Goal: Task Accomplishment & Management: Use online tool/utility

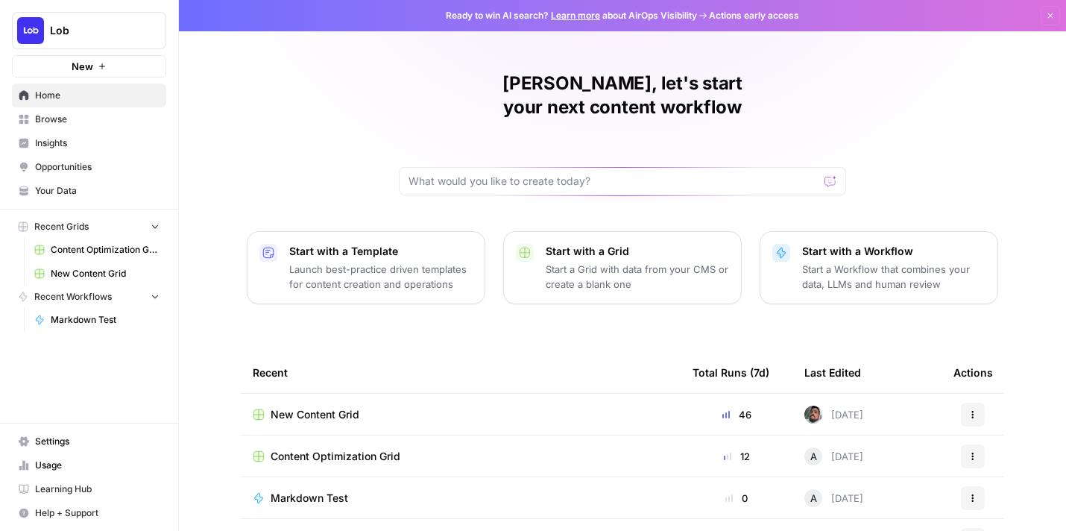
click at [339, 407] on span "New Content Grid" at bounding box center [315, 414] width 89 height 15
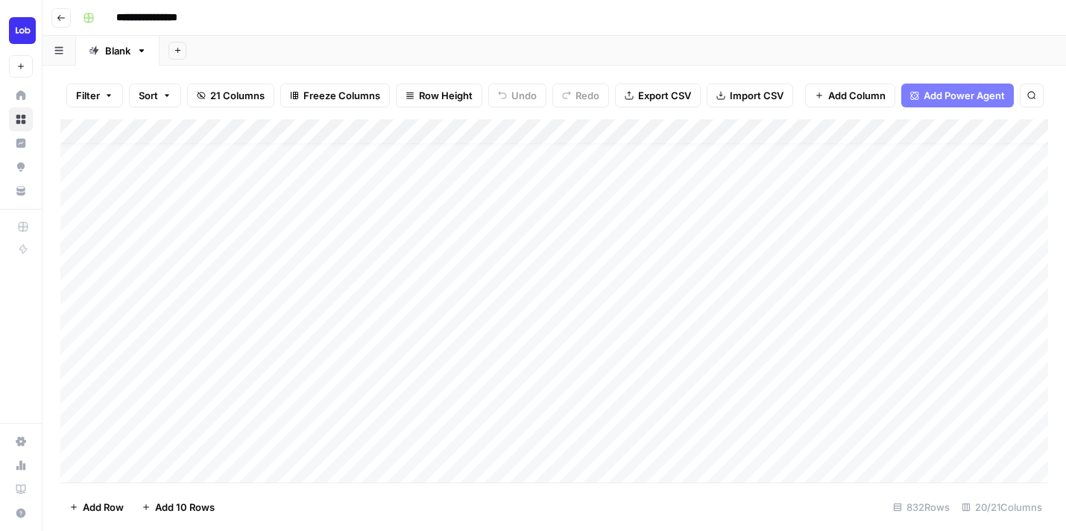
scroll to position [303, 0]
click at [344, 308] on div "Add Column" at bounding box center [554, 300] width 988 height 363
click at [350, 289] on div "Add Column" at bounding box center [554, 300] width 988 height 363
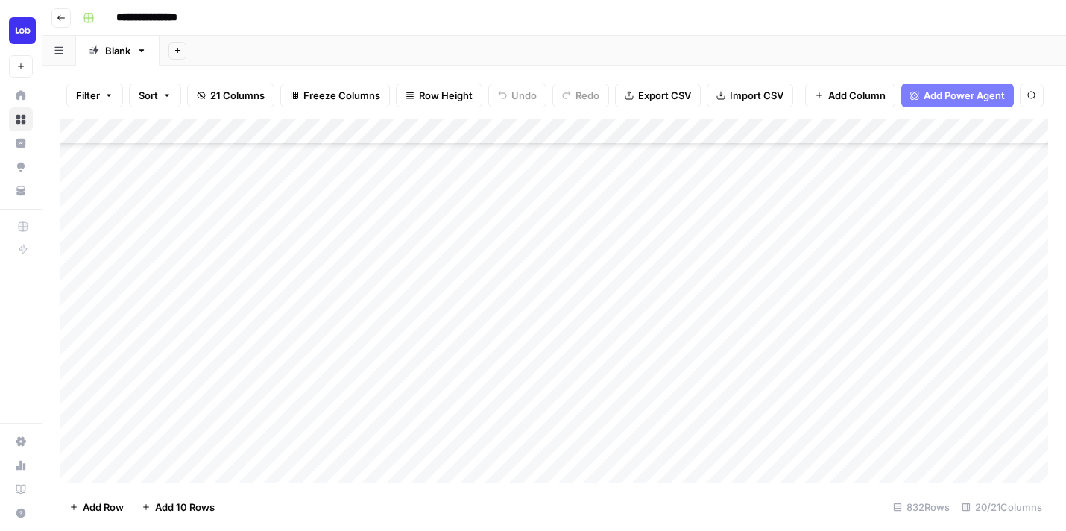
scroll to position [638, 0]
click at [356, 269] on div "Add Column" at bounding box center [554, 300] width 988 height 363
click at [359, 251] on div "Add Column" at bounding box center [554, 300] width 988 height 363
click at [361, 272] on div "Add Column" at bounding box center [554, 300] width 988 height 363
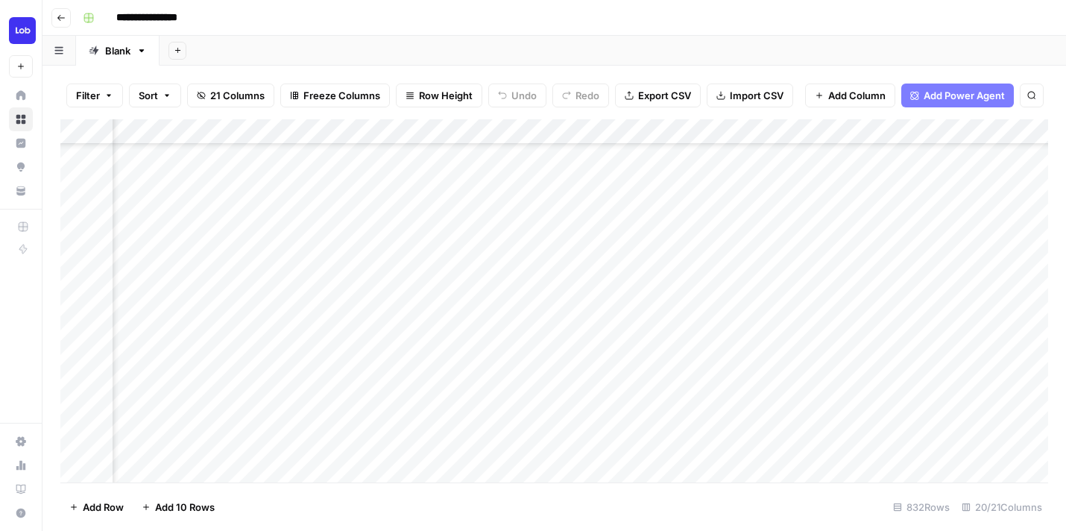
scroll to position [641, 2420]
click at [335, 279] on div "Add Column" at bounding box center [554, 300] width 988 height 363
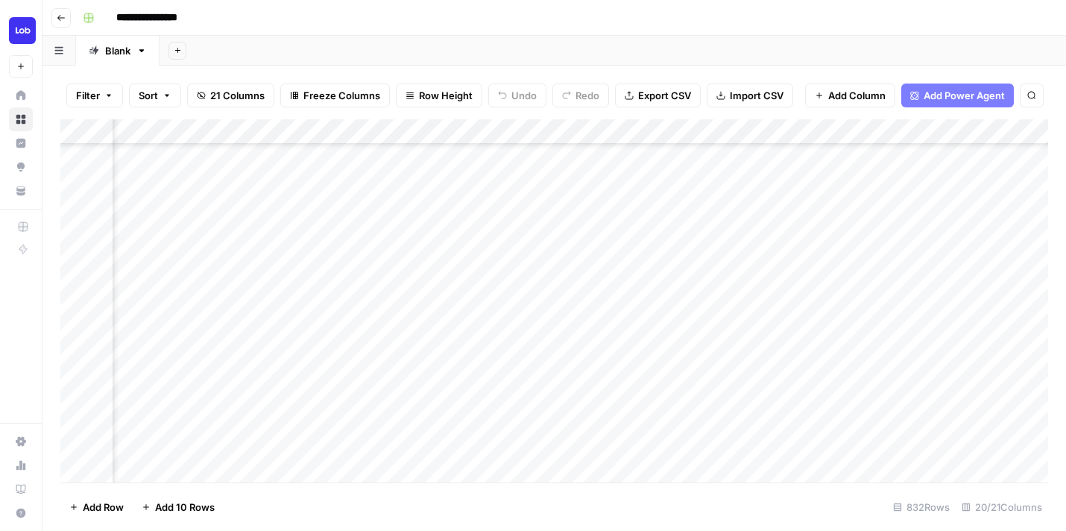
click at [317, 234] on div "Add Column" at bounding box center [554, 300] width 988 height 363
click at [318, 256] on div "Add Column" at bounding box center [554, 300] width 988 height 363
click at [318, 252] on div "Add Column" at bounding box center [554, 300] width 988 height 363
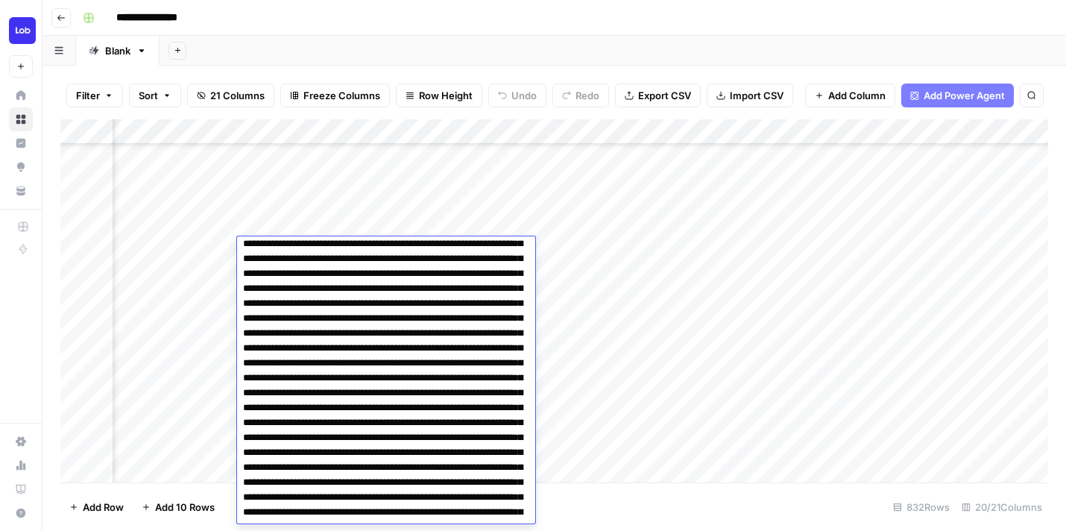
scroll to position [0, 0]
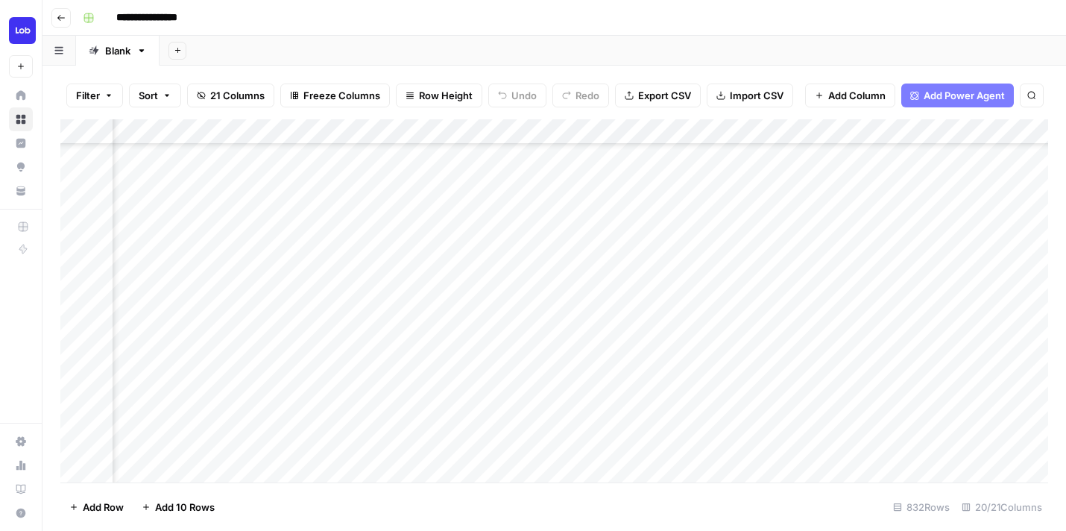
click at [322, 212] on div "Add Column" at bounding box center [554, 300] width 988 height 363
click at [321, 227] on div "Add Column" at bounding box center [554, 300] width 988 height 363
click at [321, 228] on div "Add Column" at bounding box center [554, 300] width 988 height 363
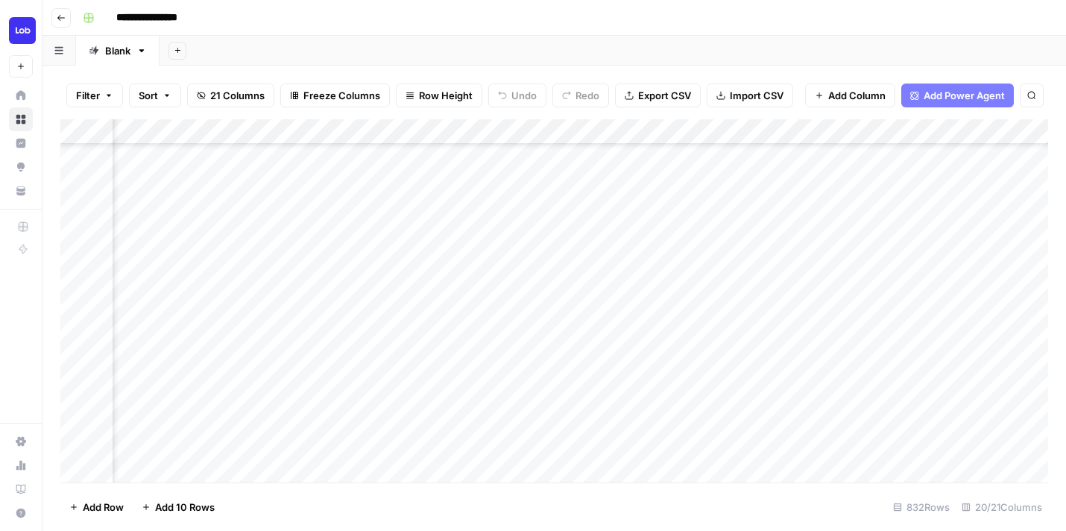
click at [320, 193] on div "Add Column" at bounding box center [554, 300] width 988 height 363
click at [315, 298] on div "Add Column" at bounding box center [554, 300] width 988 height 363
click at [324, 325] on div "Add Column" at bounding box center [554, 300] width 988 height 363
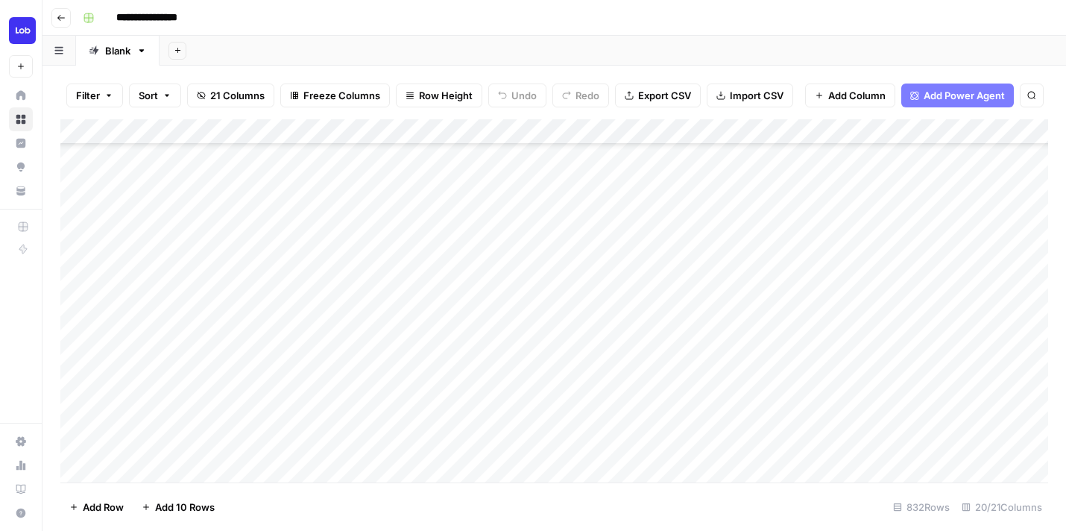
click at [338, 301] on div "Add Column" at bounding box center [554, 300] width 988 height 363
click at [417, 257] on div "Add Column" at bounding box center [554, 300] width 988 height 363
click at [409, 272] on div "Add Column" at bounding box center [554, 300] width 988 height 363
click at [406, 298] on div "Add Column" at bounding box center [554, 300] width 988 height 363
click at [422, 284] on div "Add Column" at bounding box center [554, 300] width 988 height 363
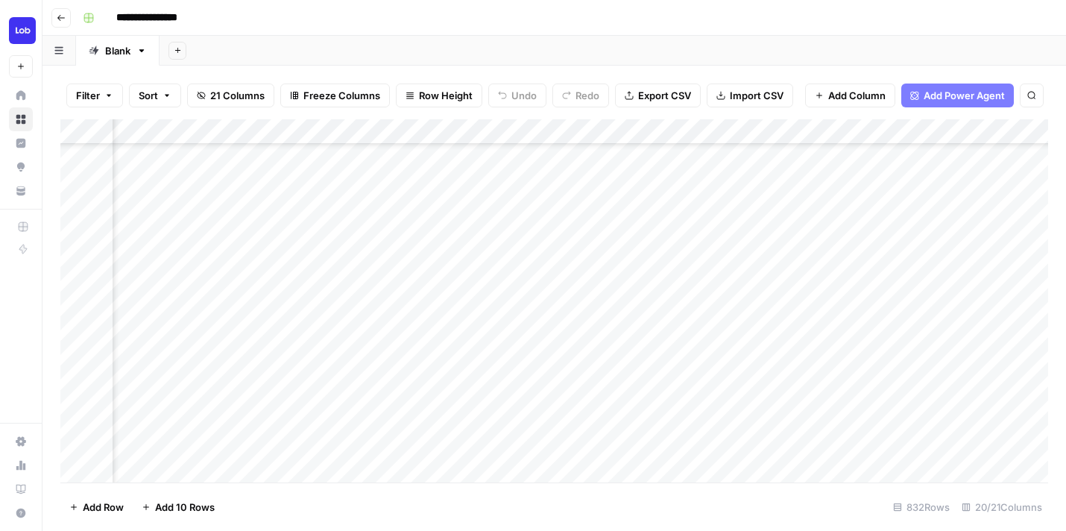
scroll to position [644, 1083]
click at [689, 274] on div "Add Column" at bounding box center [554, 300] width 988 height 363
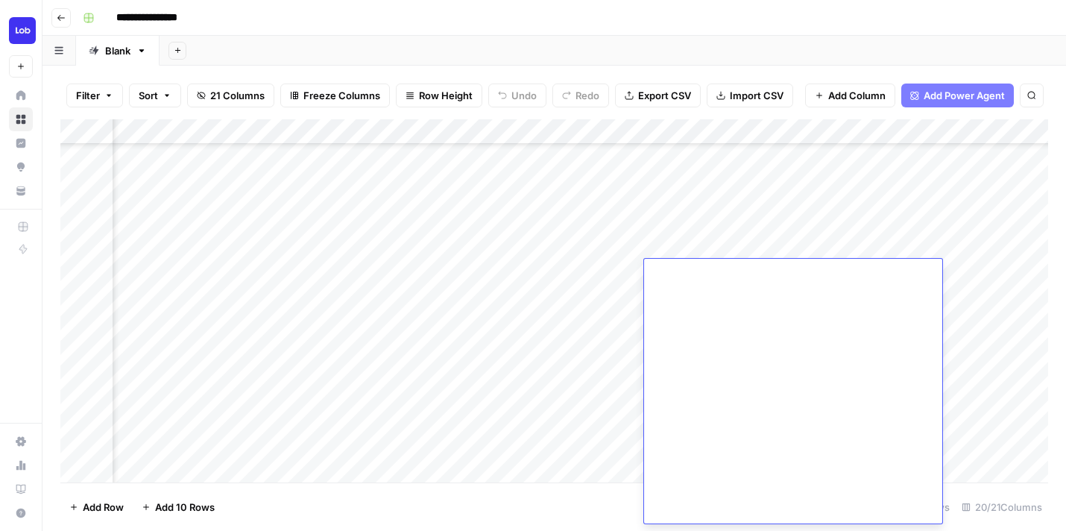
click at [719, 254] on div "Add Column" at bounding box center [554, 300] width 988 height 363
click at [719, 278] on div "Add Column" at bounding box center [554, 300] width 988 height 363
click at [719, 296] on div "Add Column" at bounding box center [554, 300] width 988 height 363
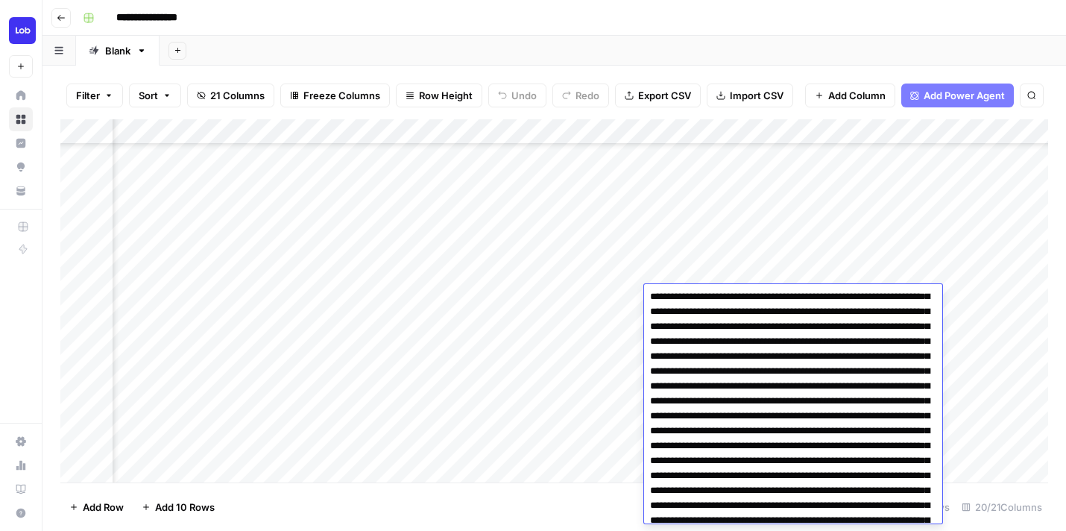
scroll to position [34, 0]
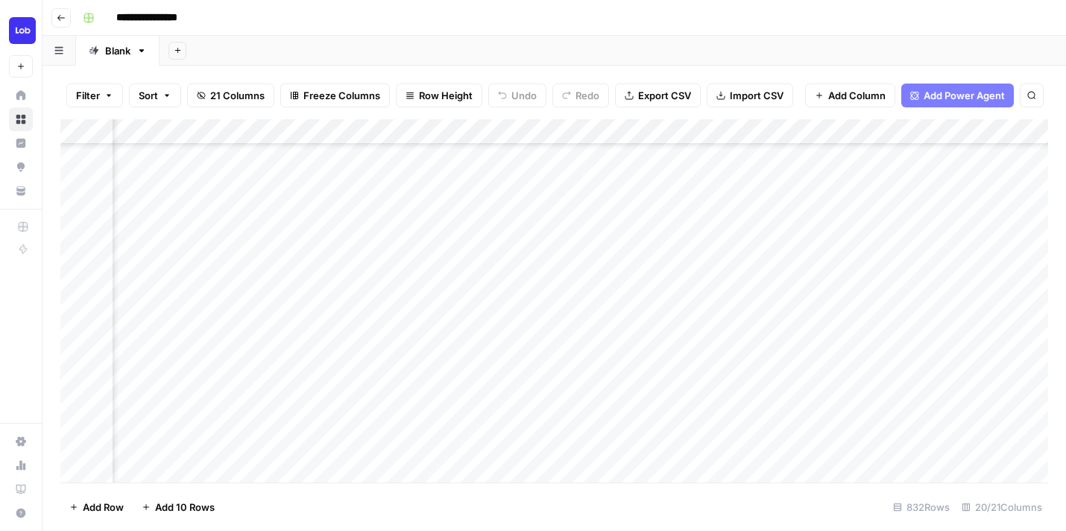
click at [714, 247] on div "Add Column" at bounding box center [554, 300] width 988 height 363
click at [712, 301] on div "Add Column" at bounding box center [554, 300] width 988 height 363
click at [802, 304] on div "Add Column" at bounding box center [554, 300] width 988 height 363
click at [804, 294] on div "Add Column" at bounding box center [554, 300] width 988 height 363
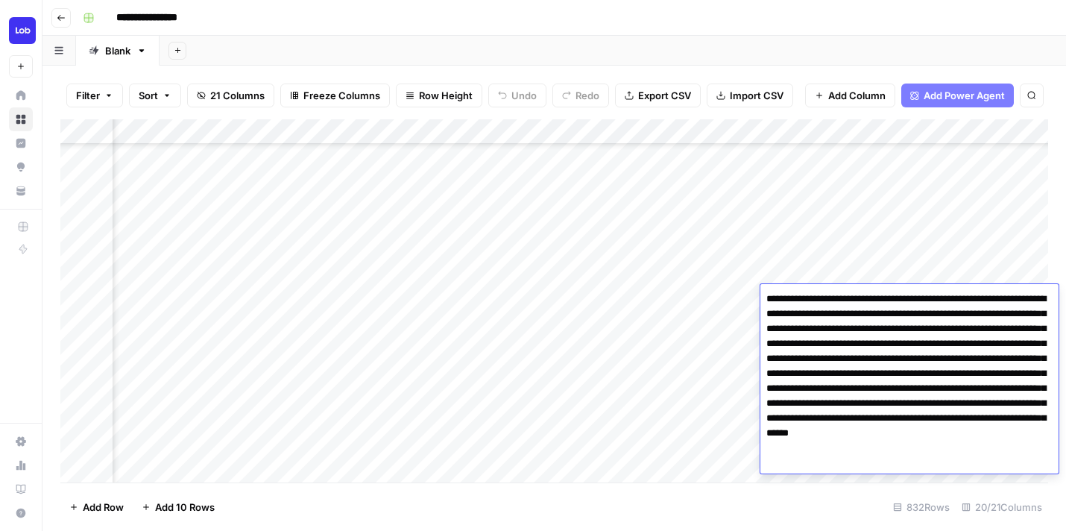
click at [804, 294] on textarea "**********" at bounding box center [909, 381] width 298 height 185
click at [820, 338] on textarea "**********" at bounding box center [909, 381] width 298 height 185
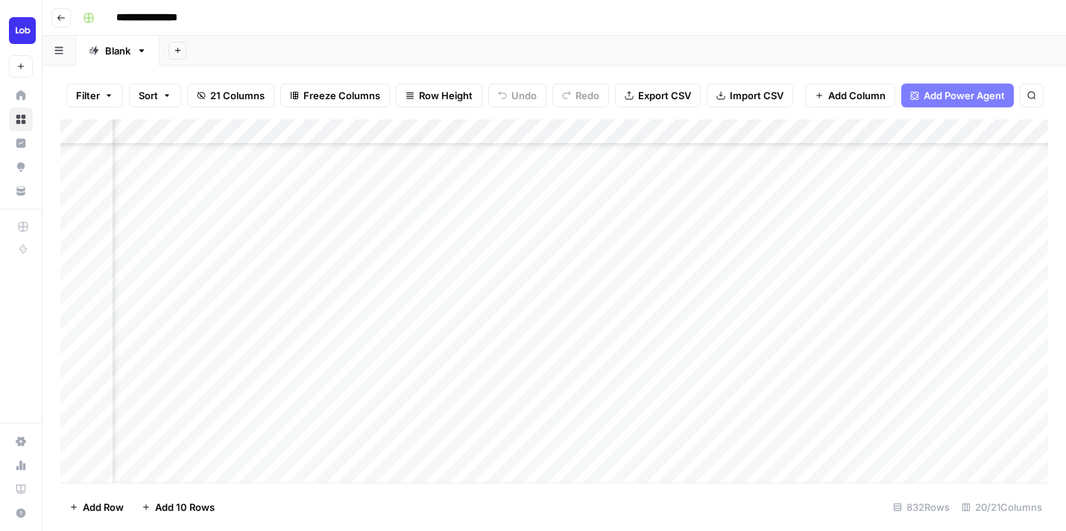
click at [821, 279] on div "Add Column" at bounding box center [554, 300] width 988 height 363
click at [821, 291] on div "Add Column" at bounding box center [554, 300] width 988 height 363
click at [212, 300] on div "Add Column" at bounding box center [554, 300] width 988 height 363
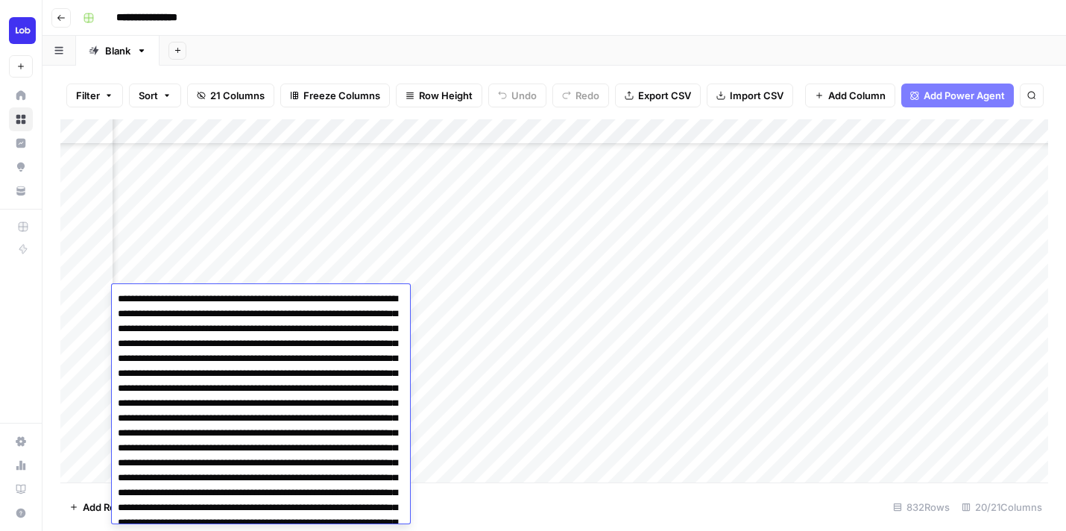
scroll to position [5228, 0]
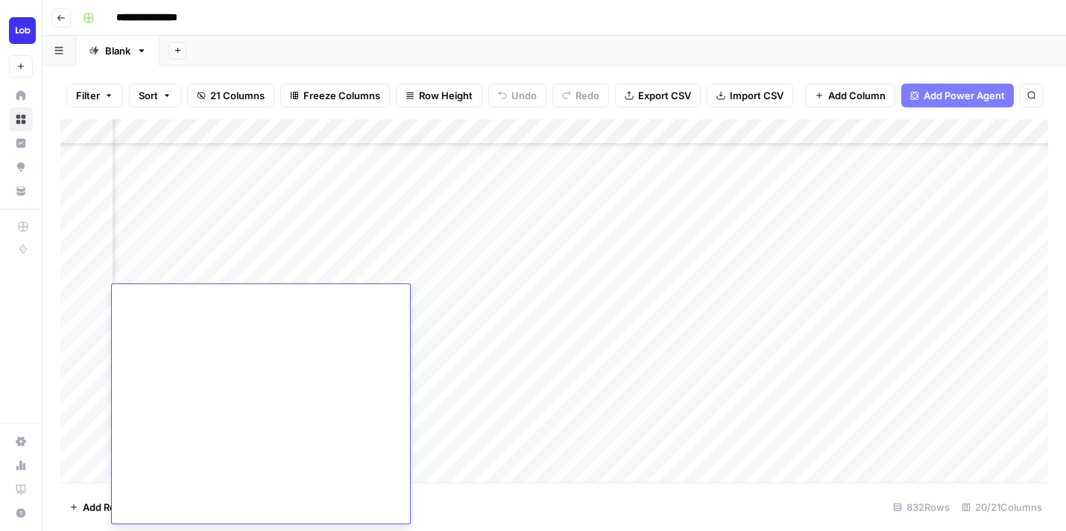
click at [217, 280] on div "Add Column" at bounding box center [554, 300] width 988 height 363
click at [216, 294] on div "Add Column" at bounding box center [554, 300] width 988 height 363
click at [355, 294] on div "Add Column" at bounding box center [554, 300] width 988 height 363
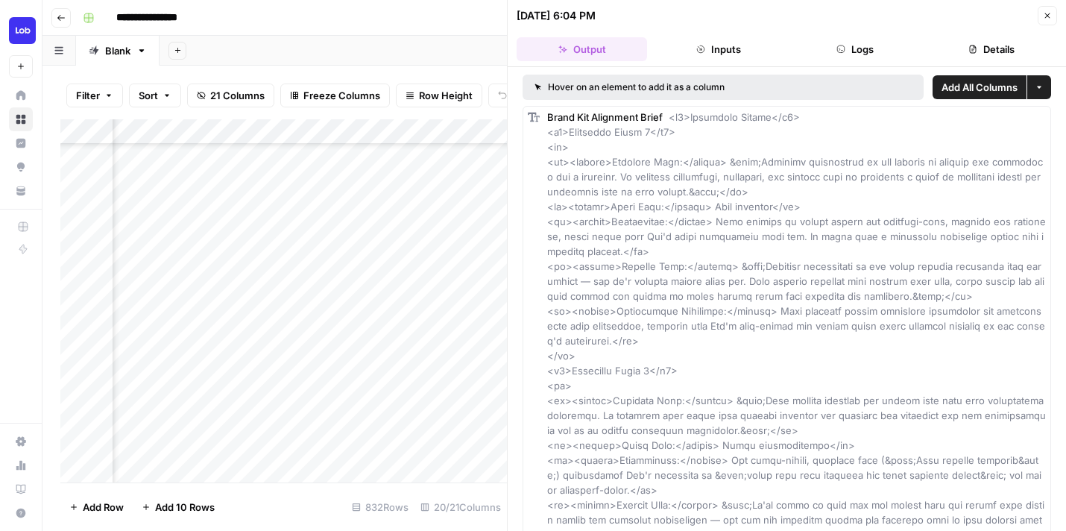
click at [1047, 15] on icon "button" at bounding box center [1047, 15] width 9 height 9
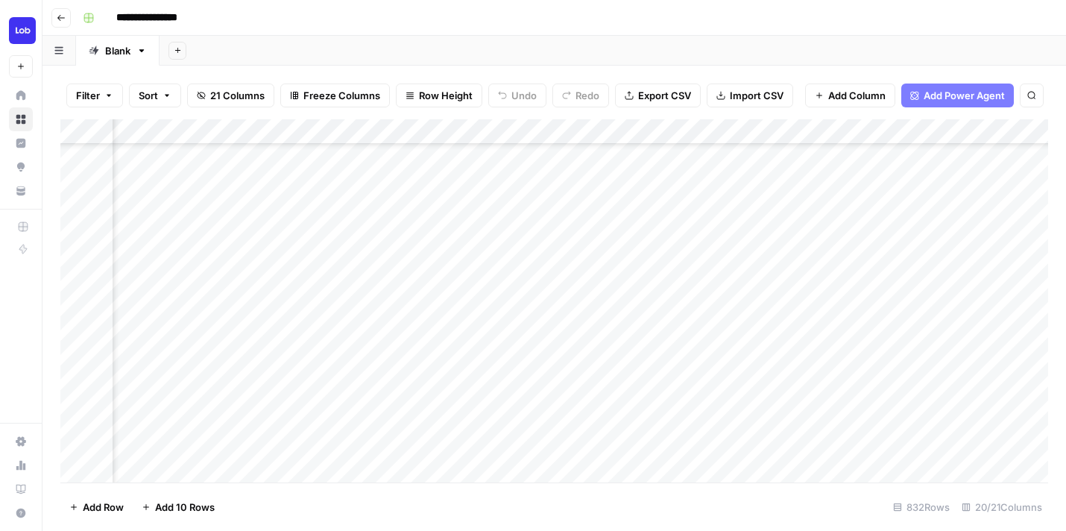
click at [482, 297] on div "Add Column" at bounding box center [554, 300] width 988 height 363
click at [481, 297] on div "Add Column" at bounding box center [554, 300] width 988 height 363
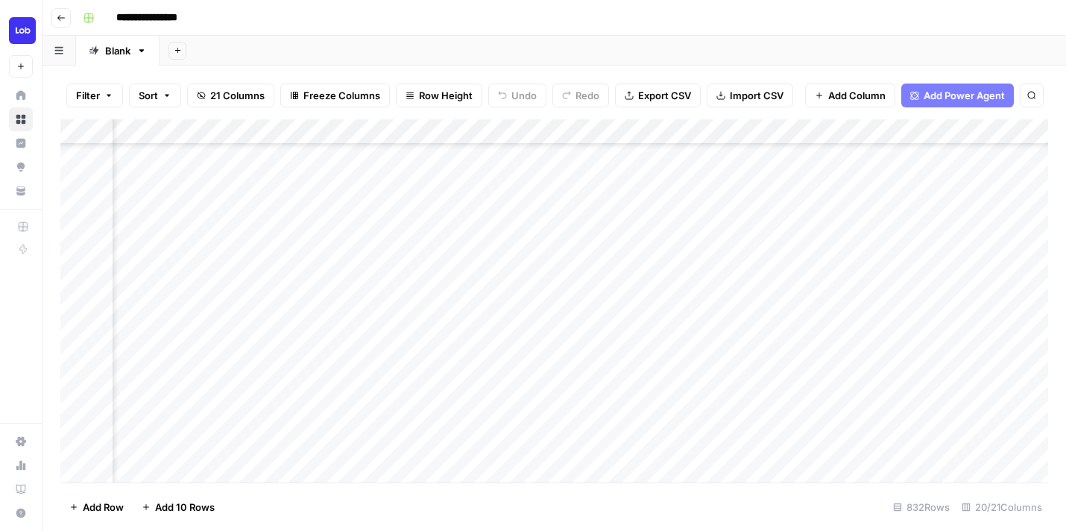
click at [469, 270] on div "Add Column" at bounding box center [554, 300] width 988 height 363
click at [456, 299] on div "Add Column" at bounding box center [554, 300] width 988 height 363
click at [708, 300] on div "Add Column" at bounding box center [554, 300] width 988 height 363
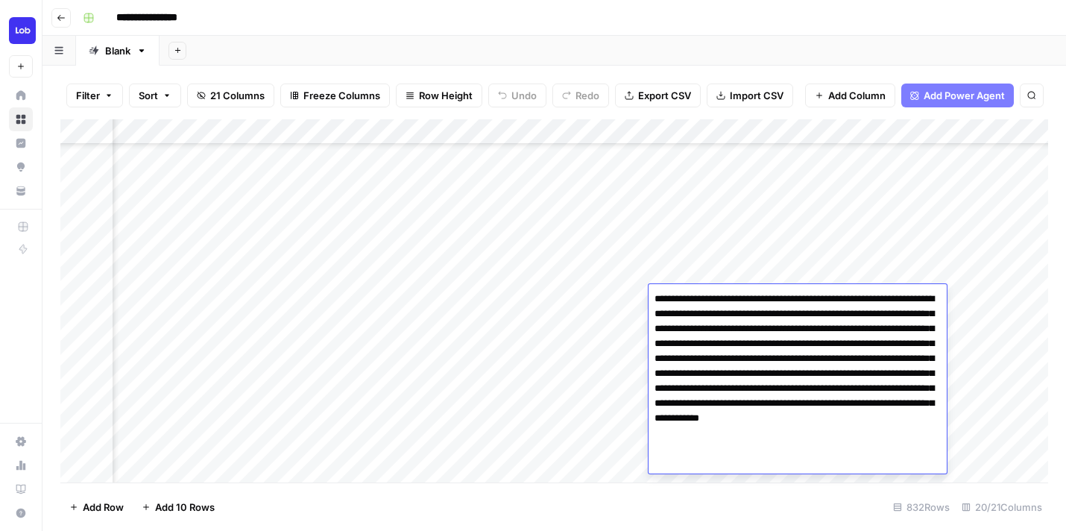
click at [708, 300] on textarea "**********" at bounding box center [798, 381] width 298 height 185
click at [716, 343] on textarea "**********" at bounding box center [798, 381] width 298 height 185
click at [712, 271] on div "Add Column" at bounding box center [554, 300] width 988 height 363
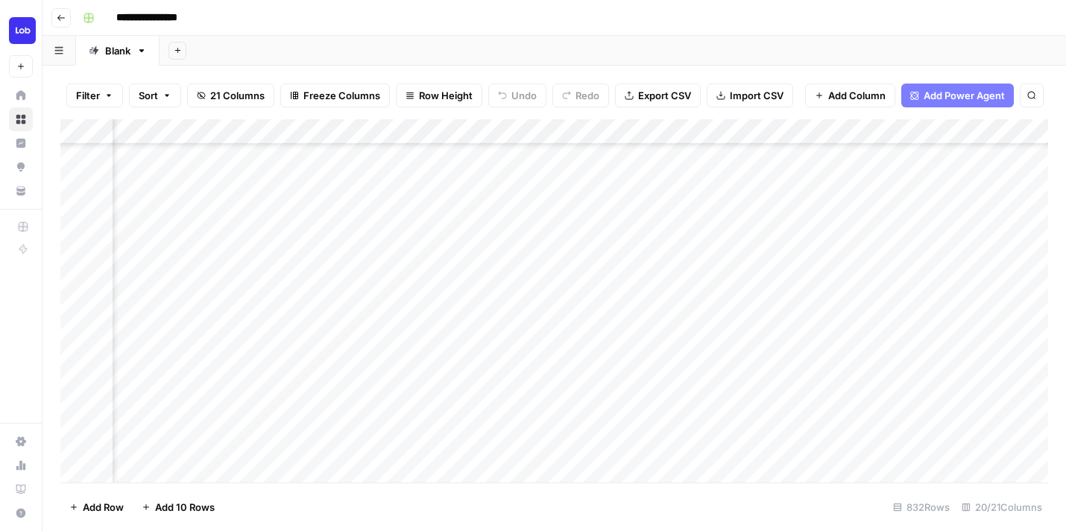
click at [710, 293] on div "Add Column" at bounding box center [554, 300] width 988 height 363
click at [634, 300] on div "Add Column" at bounding box center [554, 300] width 988 height 363
click at [232, 325] on div "Add Column" at bounding box center [554, 300] width 988 height 363
click at [232, 324] on div "Add Column" at bounding box center [554, 300] width 988 height 363
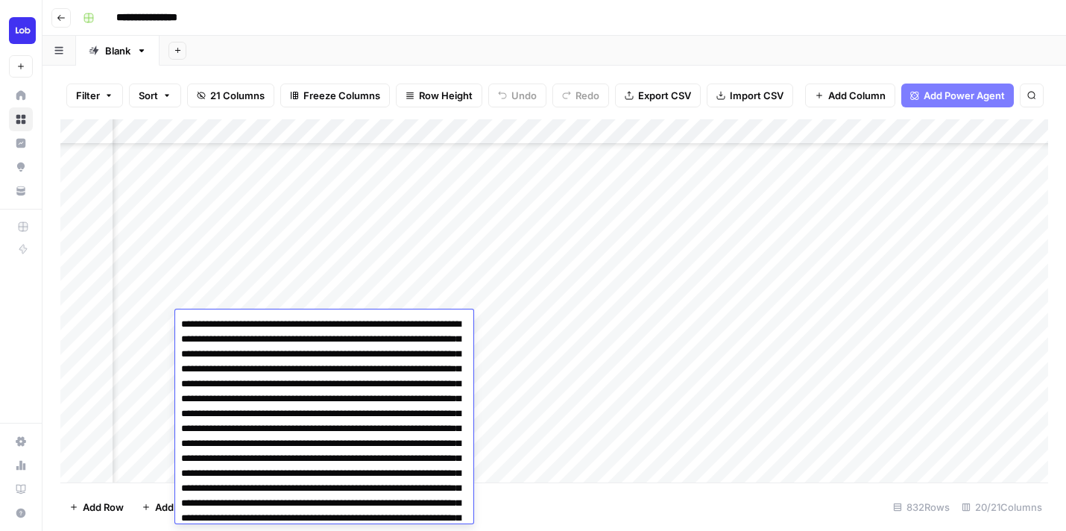
scroll to position [3867, 0]
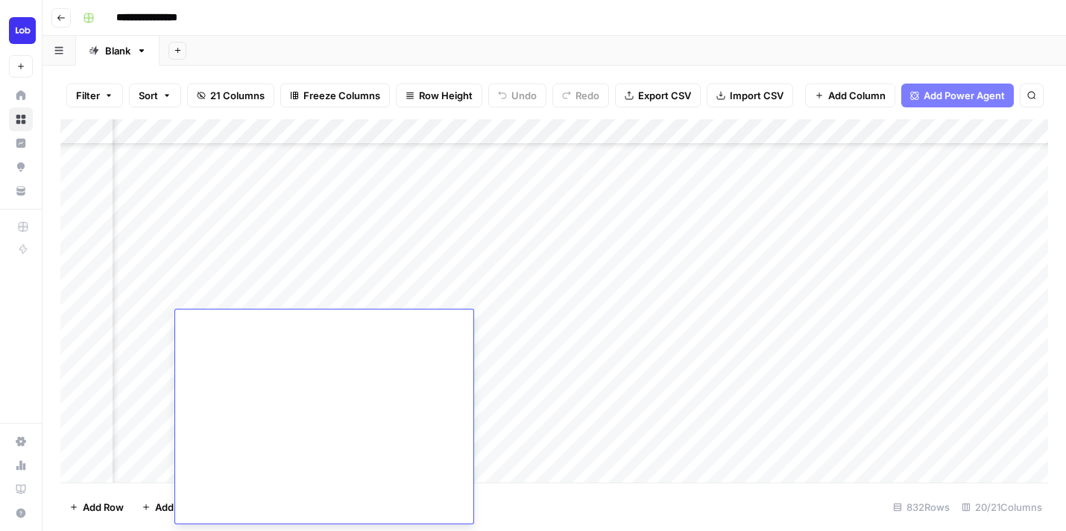
click at [247, 290] on div "Add Column" at bounding box center [554, 300] width 988 height 363
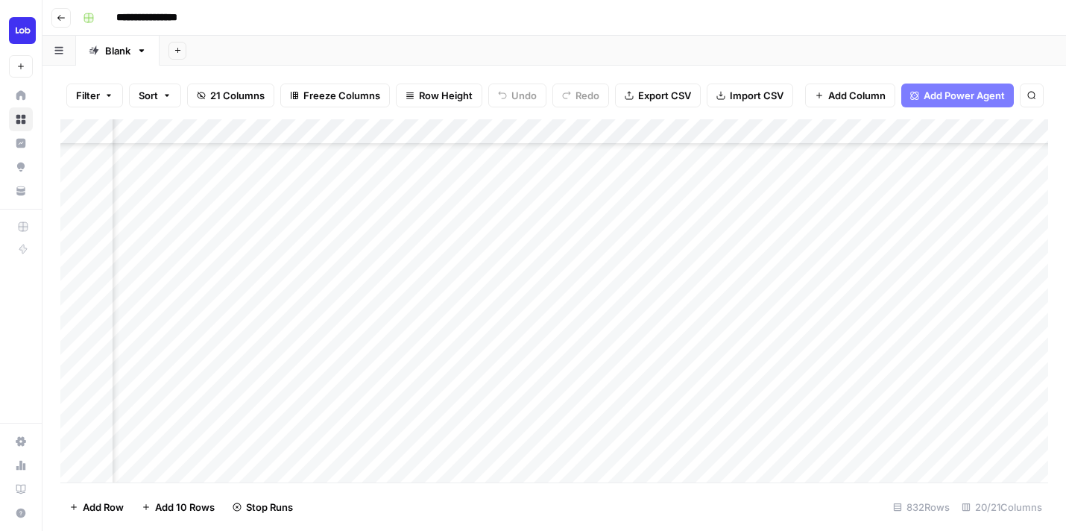
click at [259, 333] on div "Add Column" at bounding box center [554, 300] width 988 height 363
click at [378, 321] on div "Add Column" at bounding box center [554, 300] width 988 height 363
click at [751, 350] on div "Add Column" at bounding box center [554, 300] width 988 height 363
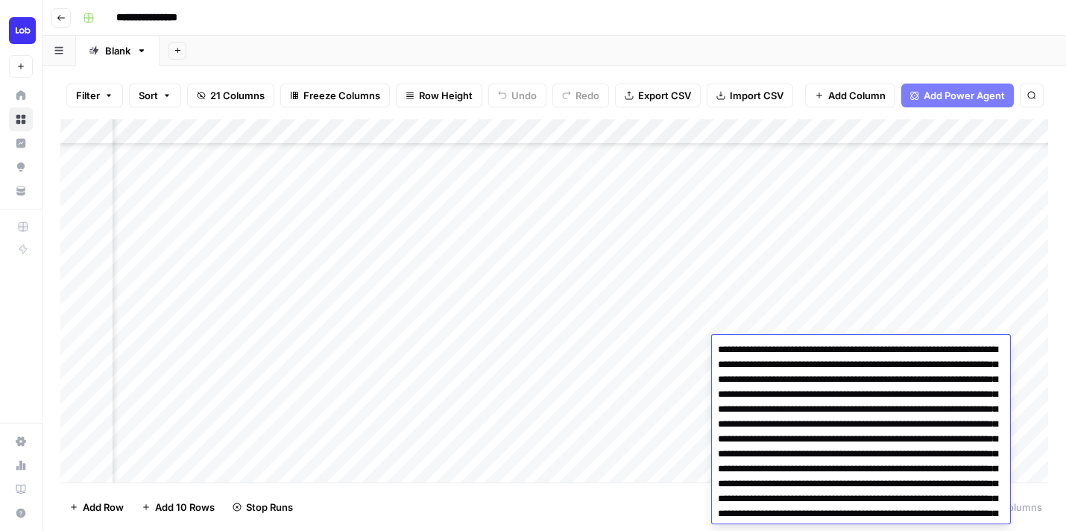
scroll to position [180, 0]
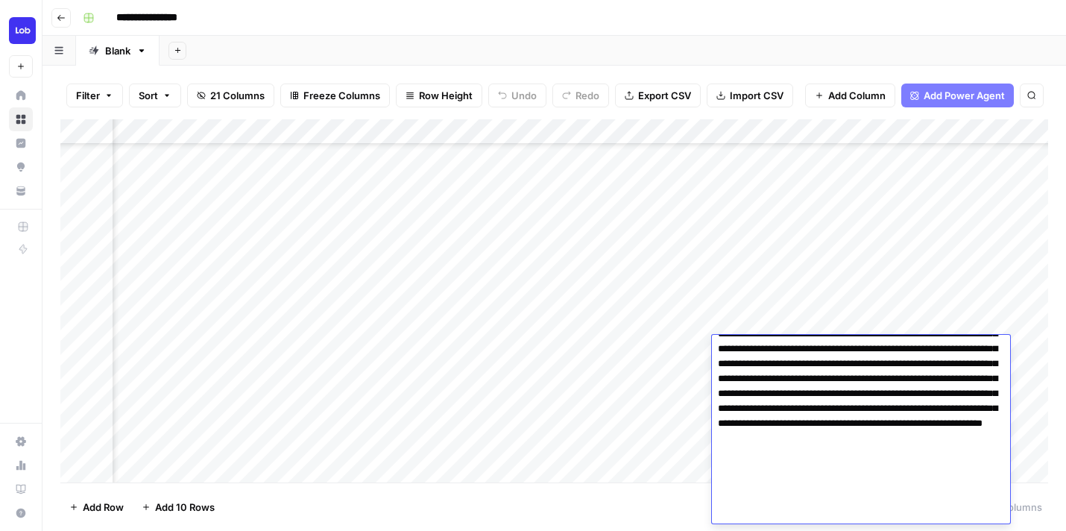
click at [754, 361] on textarea at bounding box center [861, 342] width 298 height 364
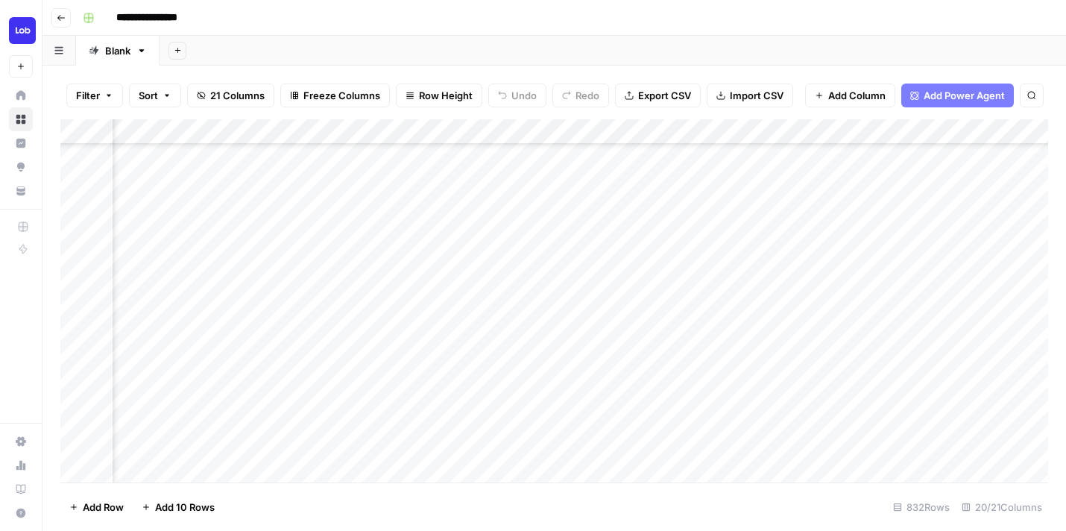
click at [749, 312] on div "Add Column" at bounding box center [554, 300] width 988 height 363
click at [750, 348] on div "Add Column" at bounding box center [554, 300] width 988 height 363
click at [248, 345] on div "Add Column" at bounding box center [554, 300] width 988 height 363
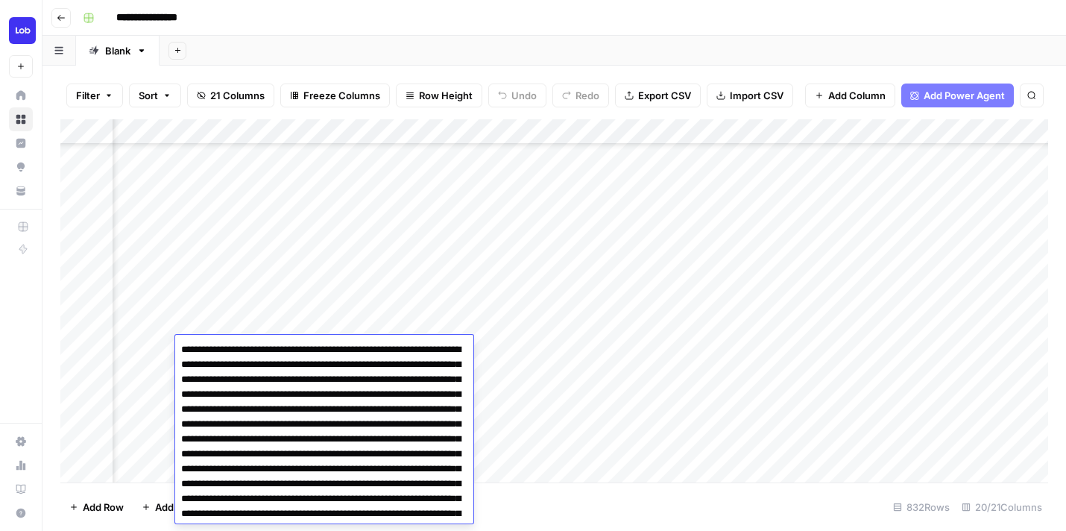
scroll to position [4548, 0]
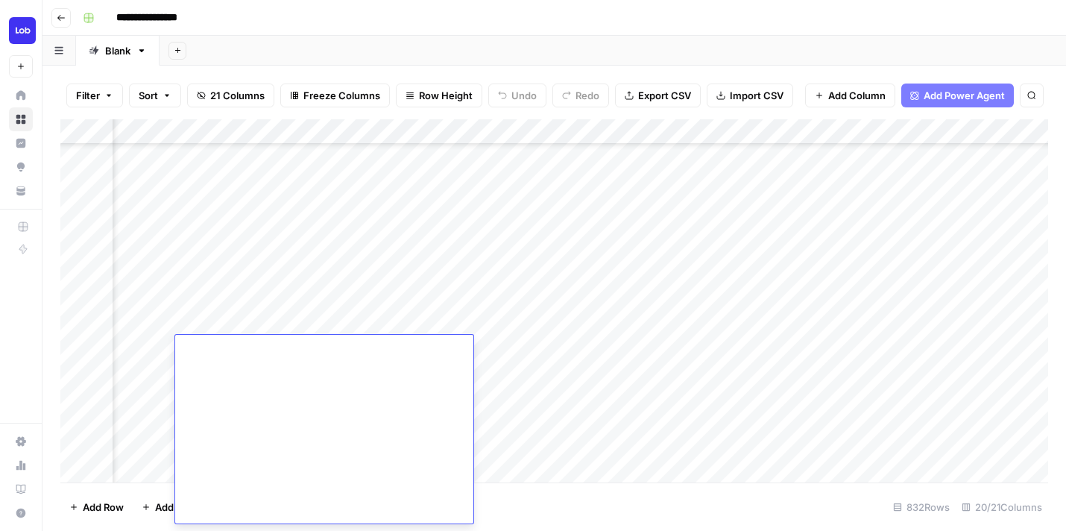
click at [256, 316] on div "Add Column" at bounding box center [554, 300] width 988 height 363
click at [254, 339] on div "Add Column" at bounding box center [554, 300] width 988 height 363
click at [536, 349] on div "Add Column" at bounding box center [554, 300] width 988 height 363
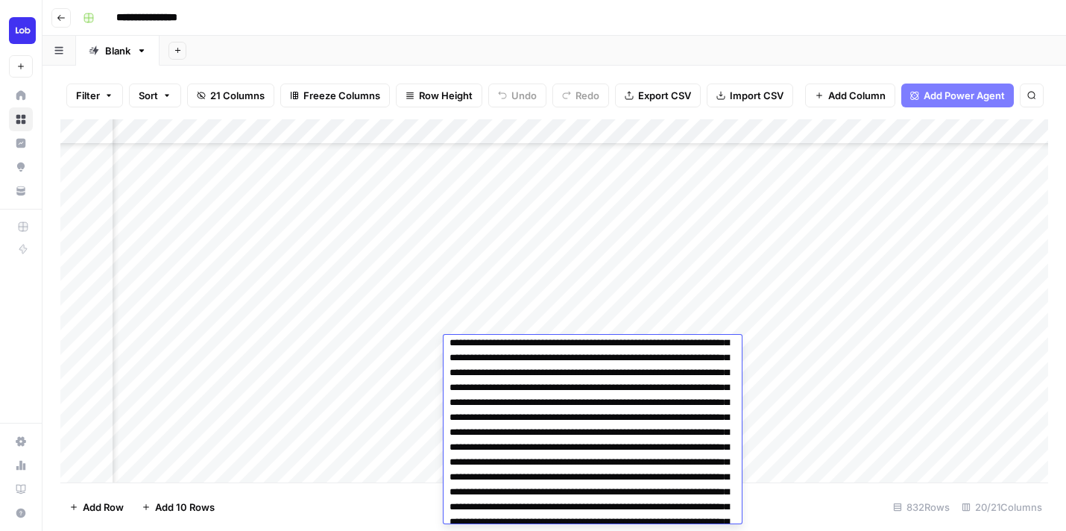
scroll to position [1014, 0]
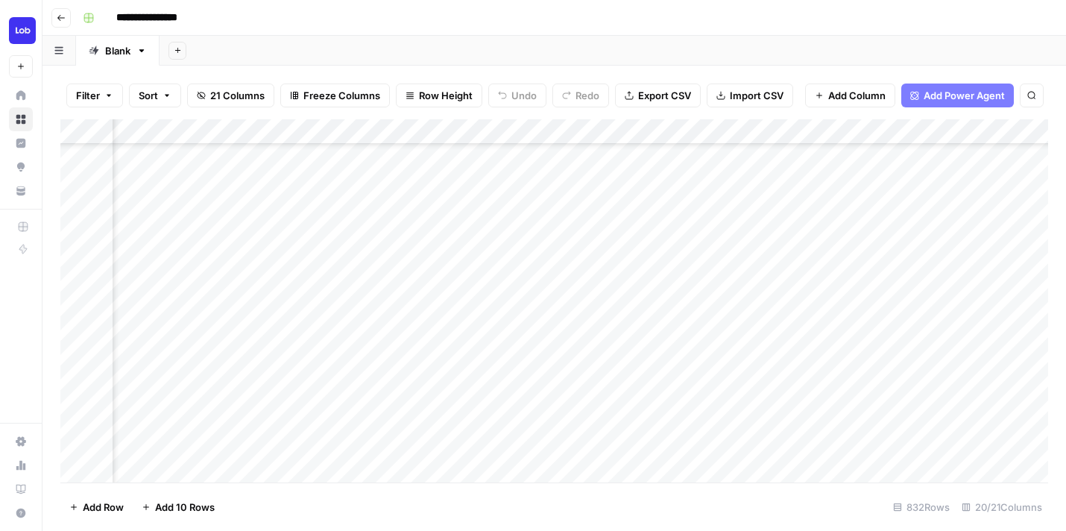
click at [519, 326] on div "Add Column" at bounding box center [554, 300] width 988 height 363
click at [521, 349] on div "Add Column" at bounding box center [554, 300] width 988 height 363
click at [697, 347] on div "Add Column" at bounding box center [554, 300] width 988 height 363
